Goal: Task Accomplishment & Management: Use online tool/utility

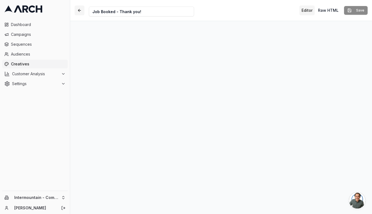
click at [77, 8] on button "button" at bounding box center [80, 10] width 10 height 10
click at [52, 25] on span "Dashboard" at bounding box center [38, 24] width 55 height 5
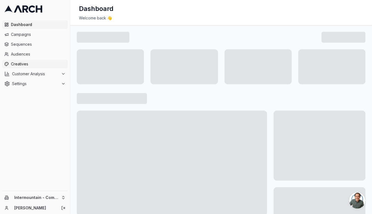
click at [38, 63] on span "Creatives" at bounding box center [38, 63] width 55 height 5
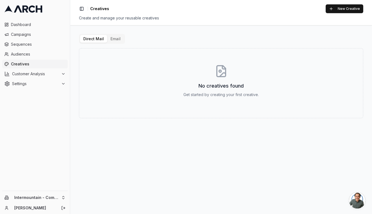
click at [117, 33] on div "Direct Mail Email No creatives found Get started by creating your first creativ…" at bounding box center [221, 119] width 302 height 189
click at [115, 36] on button "Email" at bounding box center [115, 39] width 17 height 8
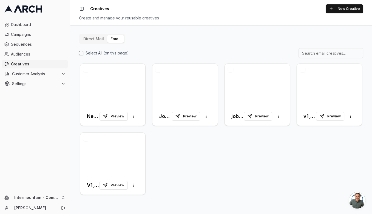
click at [162, 40] on div "Direct Mail Email Select All (on this page) New Membership Preview More options…" at bounding box center [221, 115] width 284 height 162
click at [50, 200] on html "Dashboard Campaigns Sequences Audiences Creatives Customer Analysis Settings In…" at bounding box center [186, 107] width 372 height 214
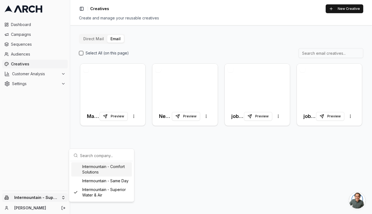
click at [94, 170] on div "Intermountain - Comfort Solutions" at bounding box center [101, 170] width 61 height 14
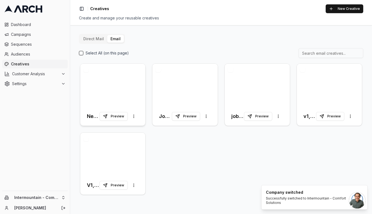
click at [120, 93] on div at bounding box center [112, 85] width 65 height 43
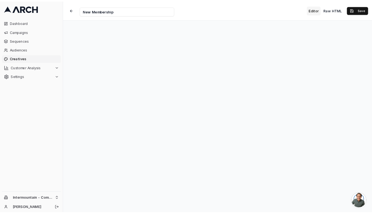
scroll to position [5, 0]
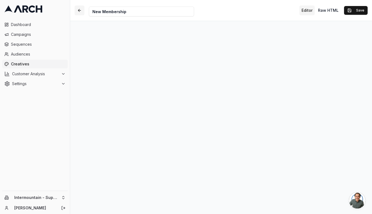
click at [77, 11] on button "button" at bounding box center [80, 10] width 10 height 10
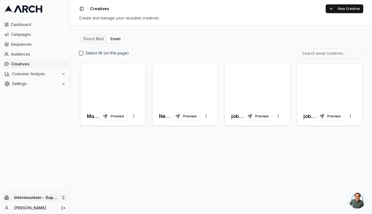
click at [50, 195] on html "Dashboard Campaigns Sequences Audiences Creatives Customer Analysis Settings In…" at bounding box center [186, 107] width 372 height 214
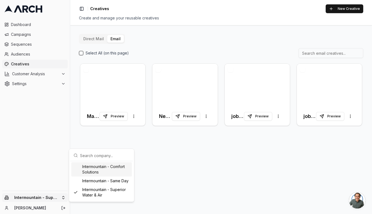
click at [90, 169] on div "Intermountain - Comfort Solutions" at bounding box center [101, 170] width 61 height 14
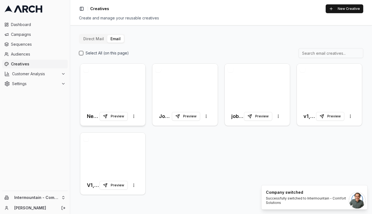
click at [110, 84] on div at bounding box center [112, 85] width 65 height 43
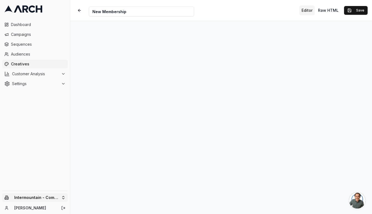
click at [49, 194] on html "Dashboard Campaigns Sequences Audiences Creatives Customer Analysis Settings In…" at bounding box center [186, 107] width 372 height 214
click at [94, 181] on div "Intermountain - Same Day" at bounding box center [101, 181] width 61 height 9
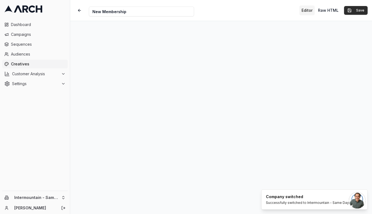
click at [357, 13] on button "Save" at bounding box center [356, 10] width 24 height 9
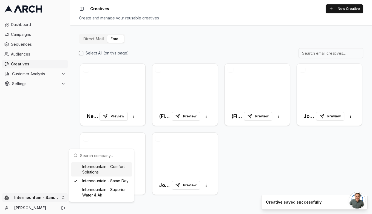
click at [42, 194] on html "Dashboard Campaigns Sequences Audiences Creatives Customer Analysis Settings In…" at bounding box center [186, 107] width 372 height 214
click at [96, 80] on html "Dashboard Campaigns Sequences Audiences Creatives Customer Analysis Settings In…" at bounding box center [186, 107] width 372 height 214
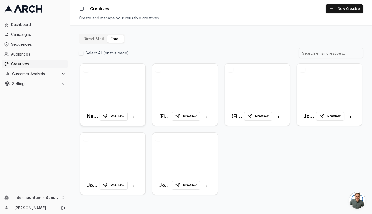
click at [108, 89] on div at bounding box center [112, 85] width 65 height 43
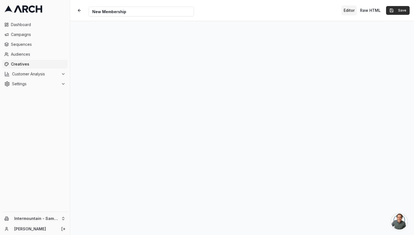
click at [372, 10] on button "Save" at bounding box center [399, 10] width 24 height 9
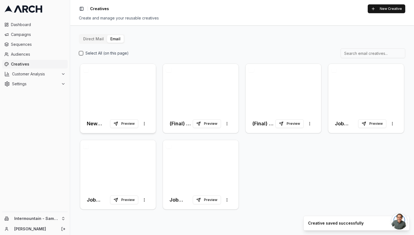
click at [130, 90] on div at bounding box center [118, 89] width 76 height 50
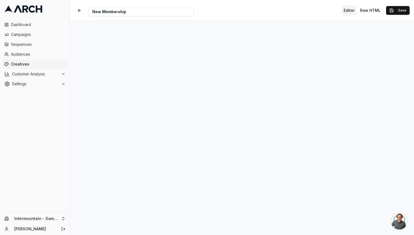
scroll to position [5, 0]
click at [372, 13] on button "Save" at bounding box center [399, 10] width 24 height 9
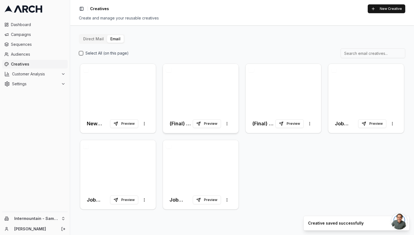
click at [213, 103] on div at bounding box center [201, 89] width 76 height 50
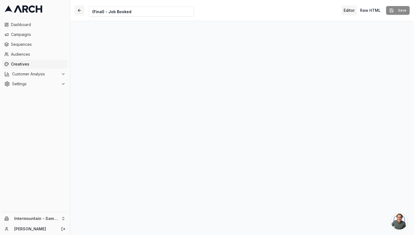
click at [81, 7] on button "button" at bounding box center [80, 10] width 10 height 10
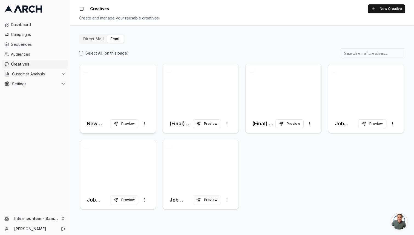
click at [131, 96] on div at bounding box center [118, 89] width 76 height 50
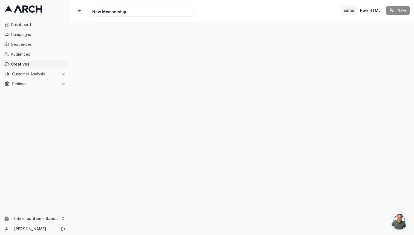
click at [268, 4] on div "Creative Name New Membership Editor Raw HTML Save" at bounding box center [242, 10] width 344 height 21
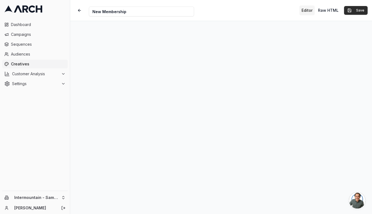
click at [361, 13] on button "Save" at bounding box center [356, 10] width 24 height 9
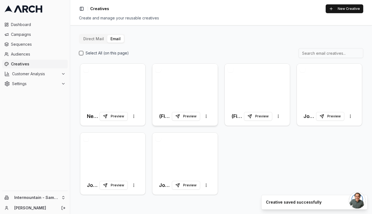
click at [197, 84] on div at bounding box center [184, 85] width 65 height 43
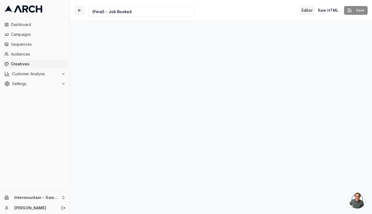
click at [81, 14] on button "button" at bounding box center [80, 10] width 10 height 10
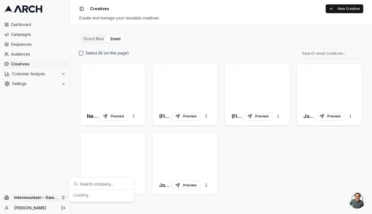
click at [47, 201] on html "Dashboard Campaigns Sequences Audiences Creatives Customer Analysis Settings In…" at bounding box center [186, 107] width 372 height 214
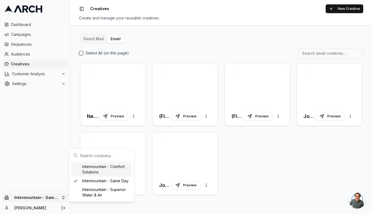
click at [101, 168] on div "Intermountain - Comfort Solutions" at bounding box center [101, 170] width 61 height 14
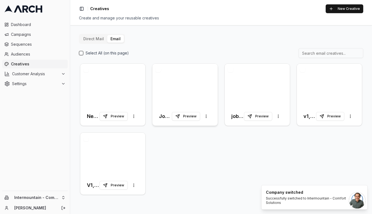
click at [164, 94] on div at bounding box center [184, 85] width 65 height 43
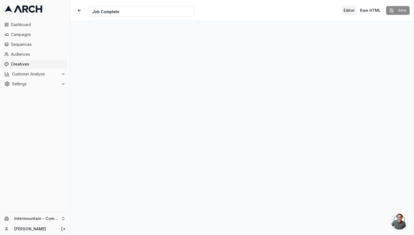
scroll to position [5, 0]
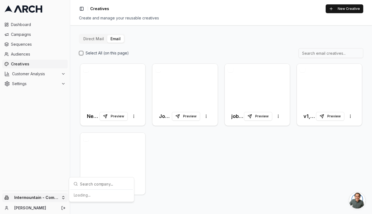
click at [42, 200] on html "Dashboard Campaigns Sequences Audiences Creatives Customer Analysis Settings In…" at bounding box center [186, 107] width 372 height 214
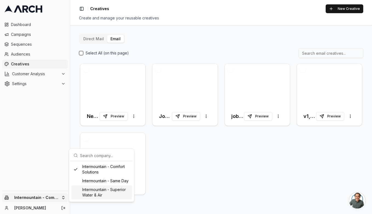
click at [109, 190] on div "Intermountain - Superior Water & Air" at bounding box center [101, 193] width 61 height 14
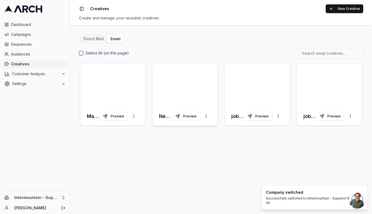
click at [182, 95] on div at bounding box center [184, 85] width 65 height 43
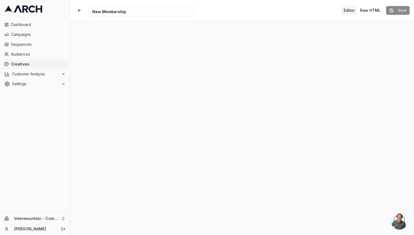
scroll to position [5, 0]
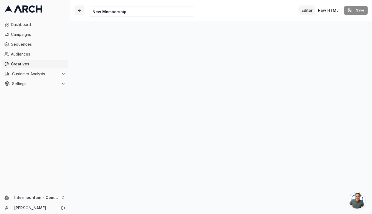
click at [78, 10] on button "button" at bounding box center [80, 10] width 10 height 10
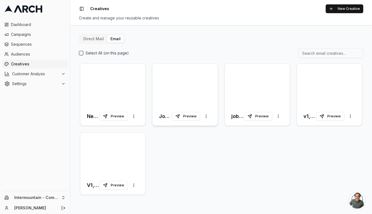
click at [186, 88] on div at bounding box center [184, 85] width 65 height 43
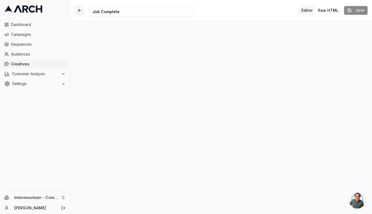
click at [78, 8] on button "button" at bounding box center [80, 10] width 10 height 10
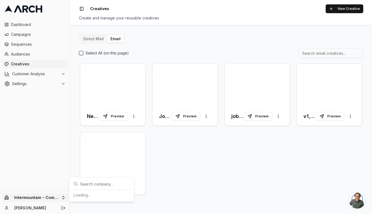
click at [60, 196] on html "Dashboard Campaigns Sequences Audiences Creatives Customer Analysis Settings In…" at bounding box center [186, 107] width 372 height 214
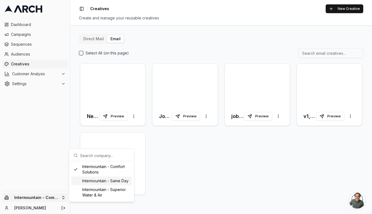
click at [105, 183] on div "Intermountain - Same Day" at bounding box center [101, 181] width 61 height 9
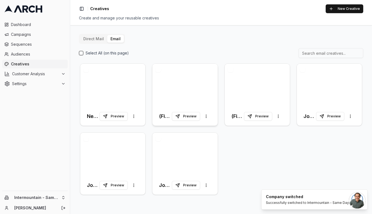
click at [177, 95] on div at bounding box center [184, 85] width 65 height 43
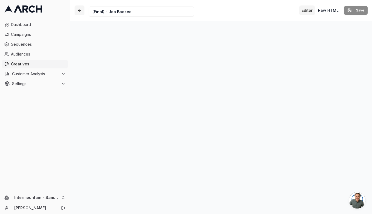
click at [79, 10] on button "button" at bounding box center [80, 10] width 10 height 10
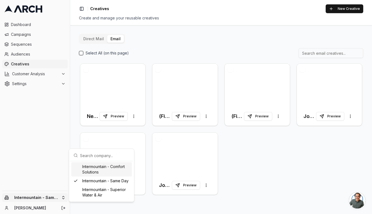
click at [46, 201] on html "Dashboard Campaigns Sequences Audiences Creatives Customer Analysis Settings In…" at bounding box center [186, 107] width 372 height 214
click at [90, 191] on div "Intermountain - Superior Water & Air" at bounding box center [101, 193] width 61 height 14
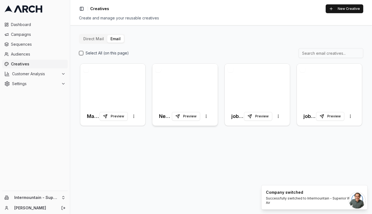
click at [184, 86] on div at bounding box center [184, 85] width 65 height 43
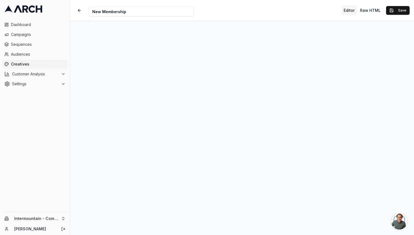
scroll to position [5, 0]
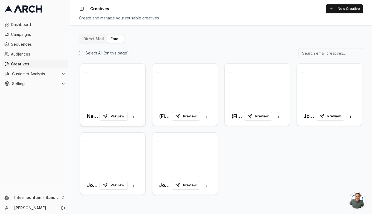
click at [116, 84] on div at bounding box center [112, 85] width 65 height 43
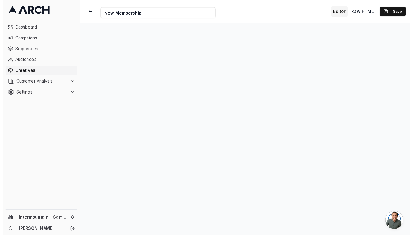
scroll to position [13, 0]
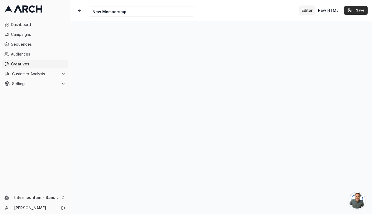
click at [358, 7] on button "Save" at bounding box center [356, 10] width 24 height 9
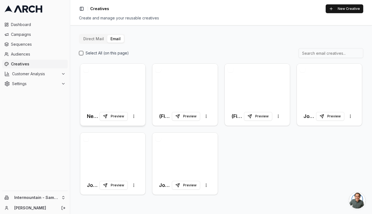
click at [111, 88] on div at bounding box center [112, 85] width 65 height 43
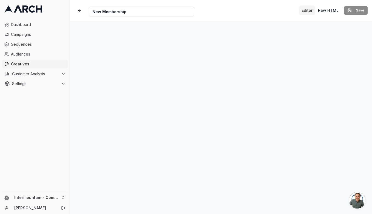
click at [361, 11] on div "Editor Raw HTML Save" at bounding box center [333, 10] width 68 height 10
click at [82, 11] on button "button" at bounding box center [80, 10] width 10 height 10
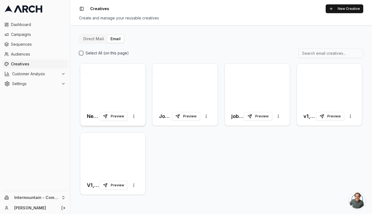
click at [121, 93] on div at bounding box center [112, 85] width 65 height 43
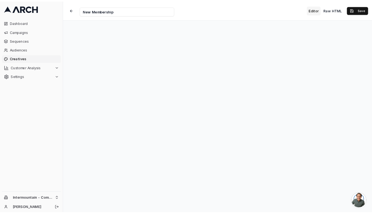
scroll to position [5, 0]
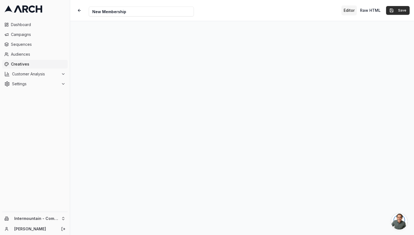
click at [372, 8] on button "Save" at bounding box center [399, 10] width 24 height 9
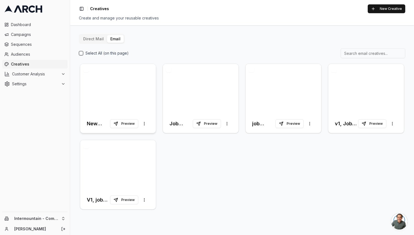
click at [120, 99] on div at bounding box center [118, 89] width 76 height 50
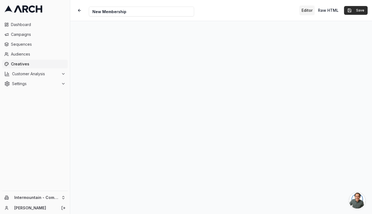
scroll to position [5, 0]
